Goal: Task Accomplishment & Management: Use online tool/utility

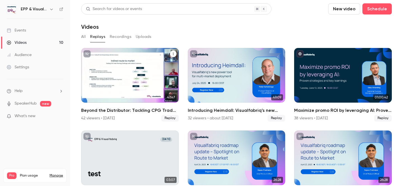
click at [117, 98] on div "Beyond the Distributor: Tackling CPG Trade Planning Challenges with Indirect Cu…" at bounding box center [130, 75] width 98 height 55
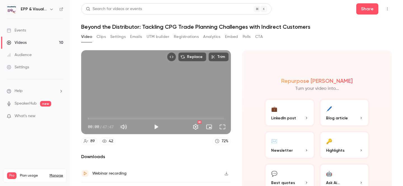
click at [254, 39] on div "Video Clips Settings Emails UTM builder Registrations Analytics Embed Polls CTA" at bounding box center [171, 36] width 181 height 9
click at [261, 36] on button "CTA" at bounding box center [259, 36] width 8 height 9
